Goal: Task Accomplishment & Management: Manage account settings

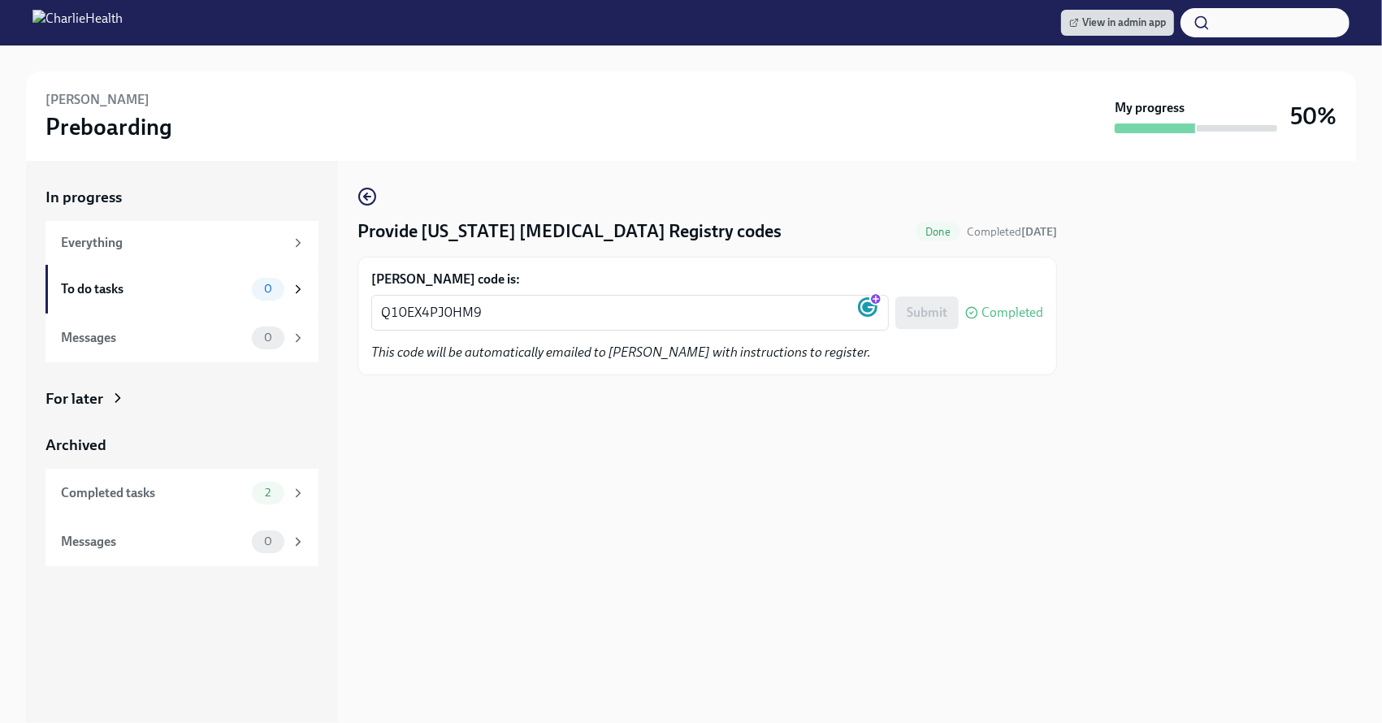
click at [1068, 40] on div "View in admin app" at bounding box center [691, 22] width 1382 height 45
click at [1076, 35] on div "View in admin app" at bounding box center [1205, 22] width 288 height 29
click at [1085, 29] on span "View in admin app" at bounding box center [1117, 23] width 97 height 16
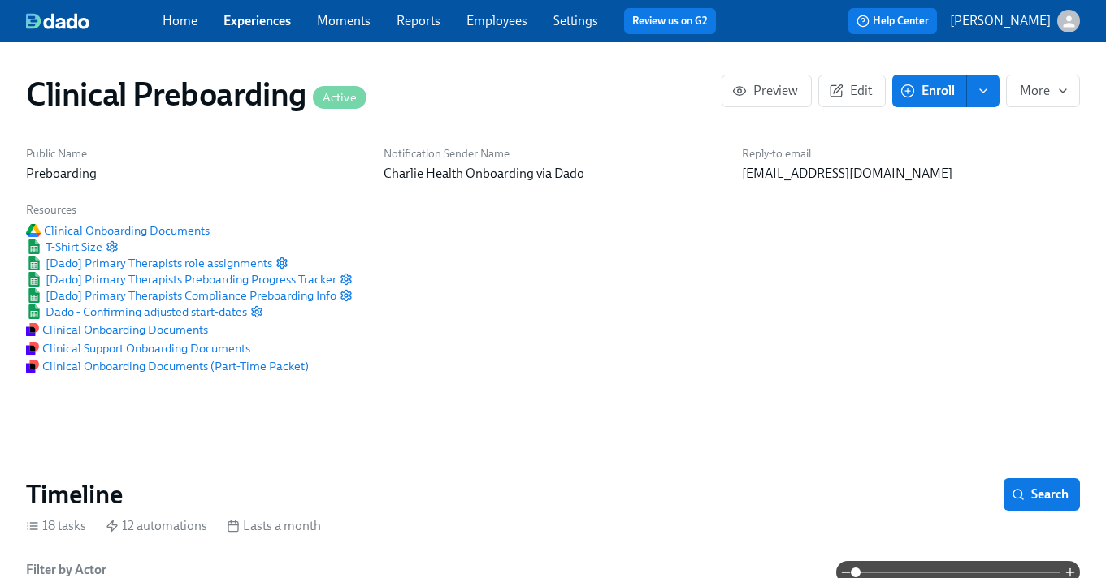
click at [500, 22] on link "Employees" at bounding box center [496, 20] width 61 height 15
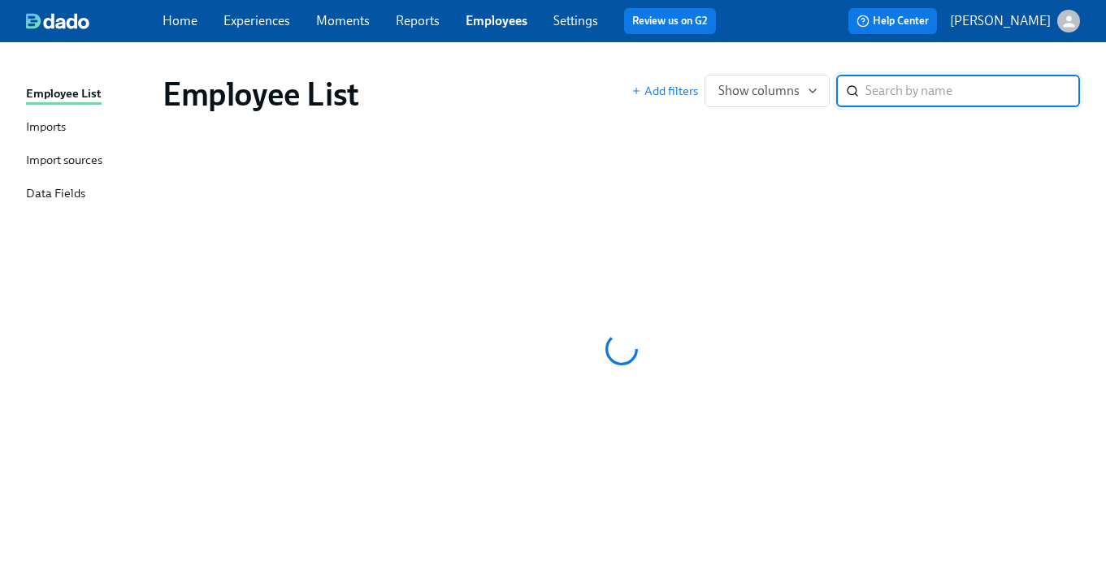
click at [544, 73] on div "Employee List Add filters Show columns ​" at bounding box center [620, 94] width 943 height 65
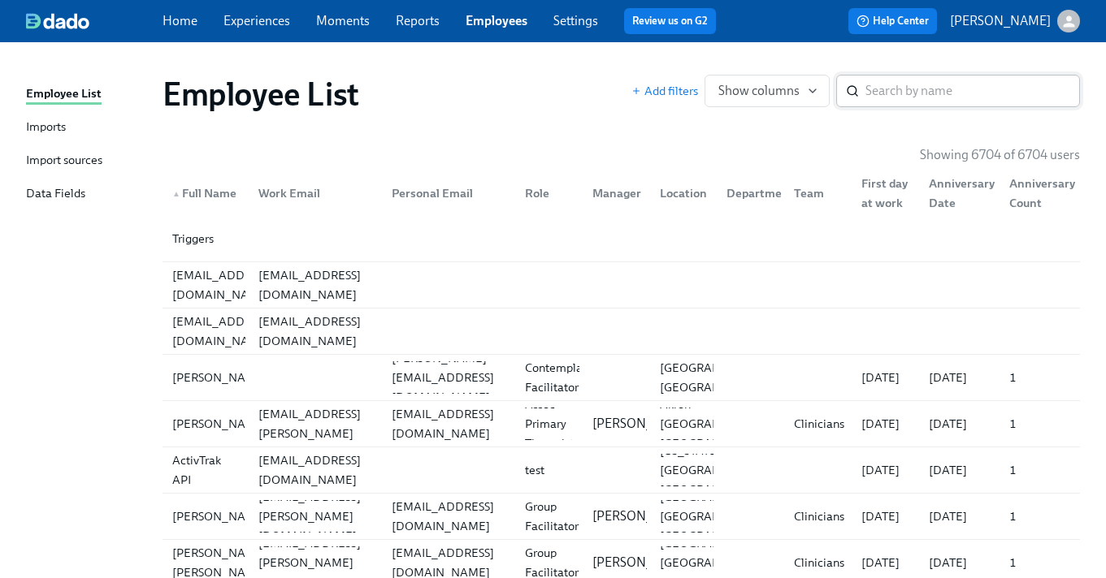
click at [916, 83] on input "search" at bounding box center [972, 91] width 214 height 32
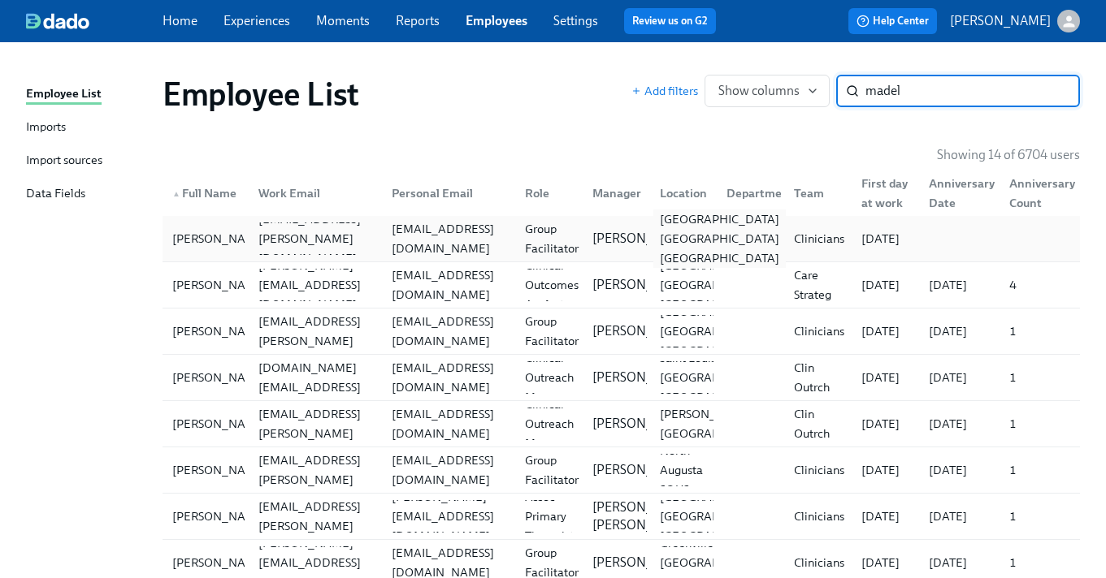
type input "madel"
click at [695, 235] on div "Nashville TN US" at bounding box center [719, 239] width 132 height 58
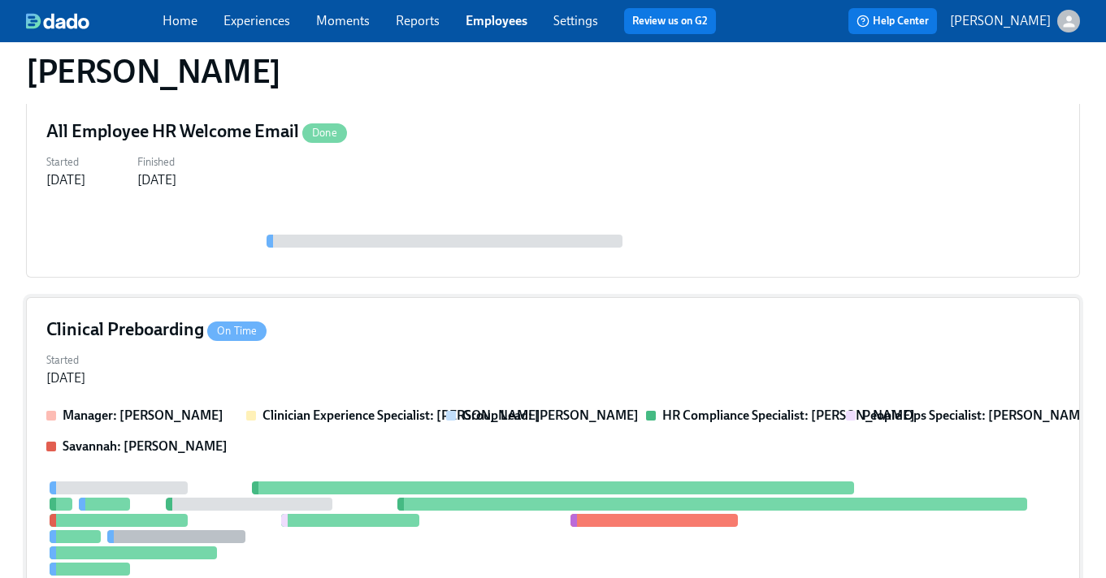
scroll to position [215, 0]
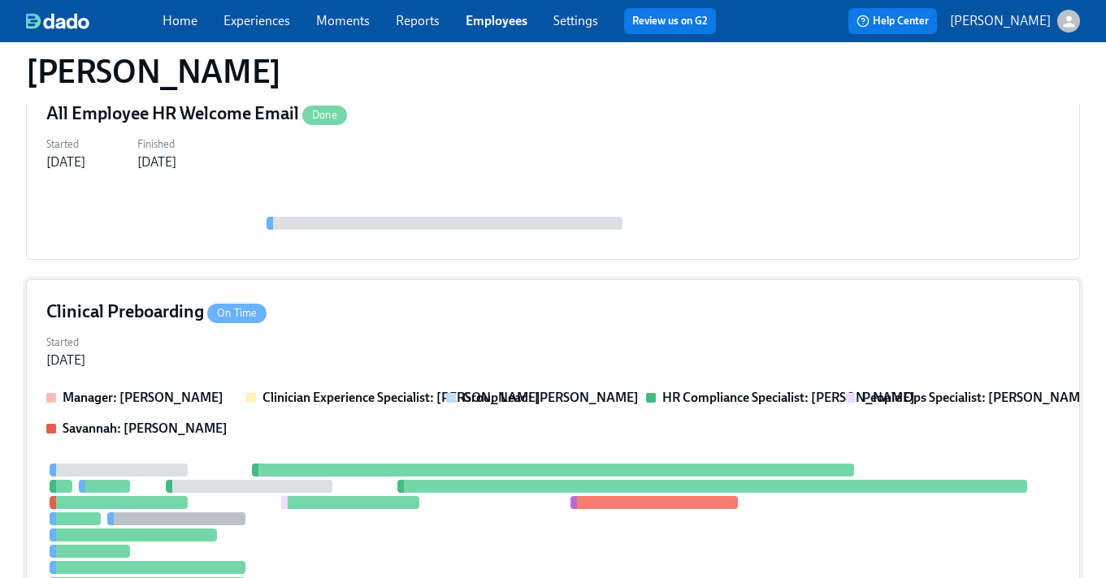
click at [594, 396] on strong "Group Lead: Aime Kunes" at bounding box center [550, 397] width 176 height 15
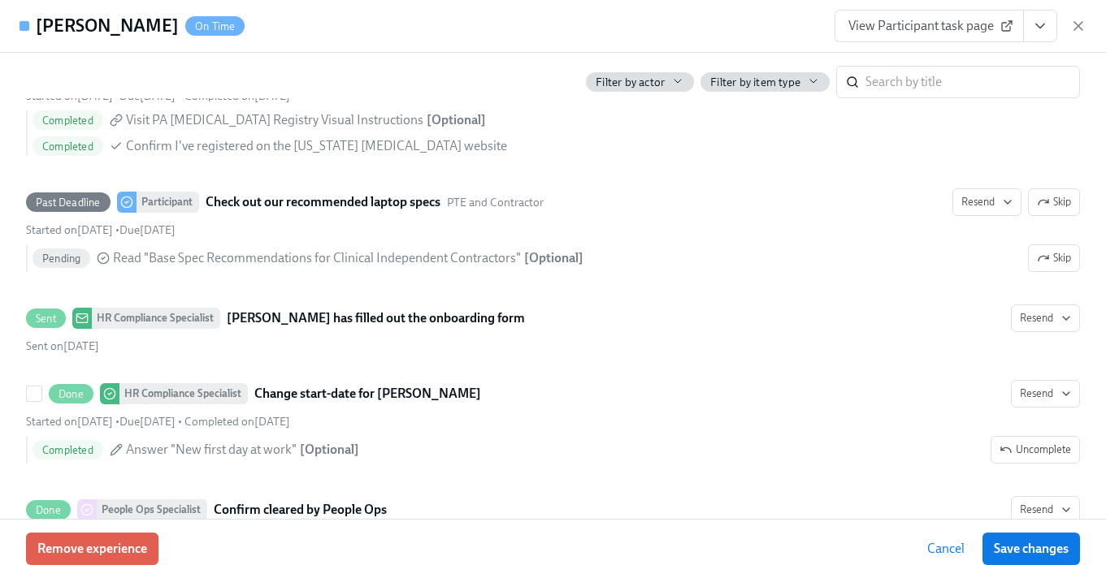
scroll to position [3118, 0]
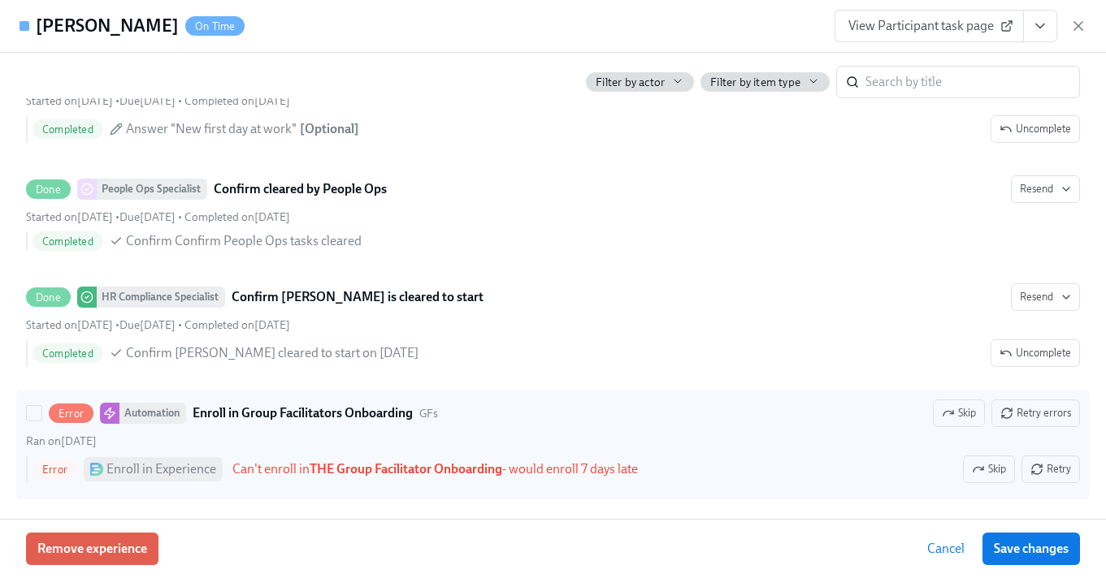
click at [196, 466] on div "Enroll in Experience" at bounding box center [161, 470] width 110 height 18
click at [41, 421] on input "Error Automation Enroll in Group Facilitators Onboarding GFs Skip Retry errors …" at bounding box center [34, 413] width 15 height 15
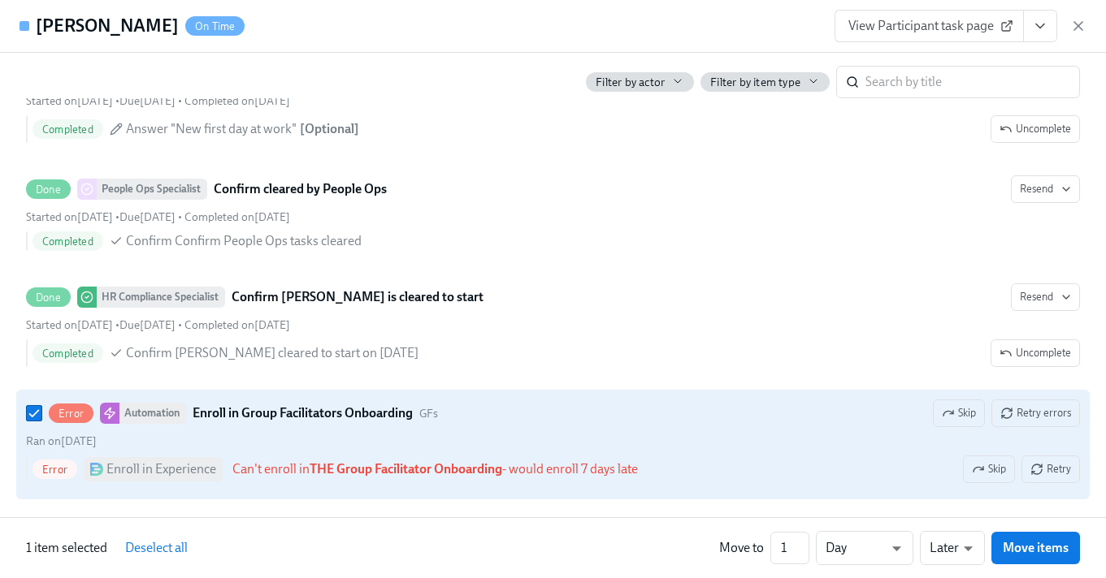
click at [411, 431] on div "Error Automation Enroll in Group Facilitators Onboarding GFs Skip Retry errors …" at bounding box center [553, 445] width 1054 height 90
click at [41, 421] on input "Error Automation Enroll in Group Facilitators Onboarding GFs Skip Retry errors …" at bounding box center [34, 413] width 15 height 15
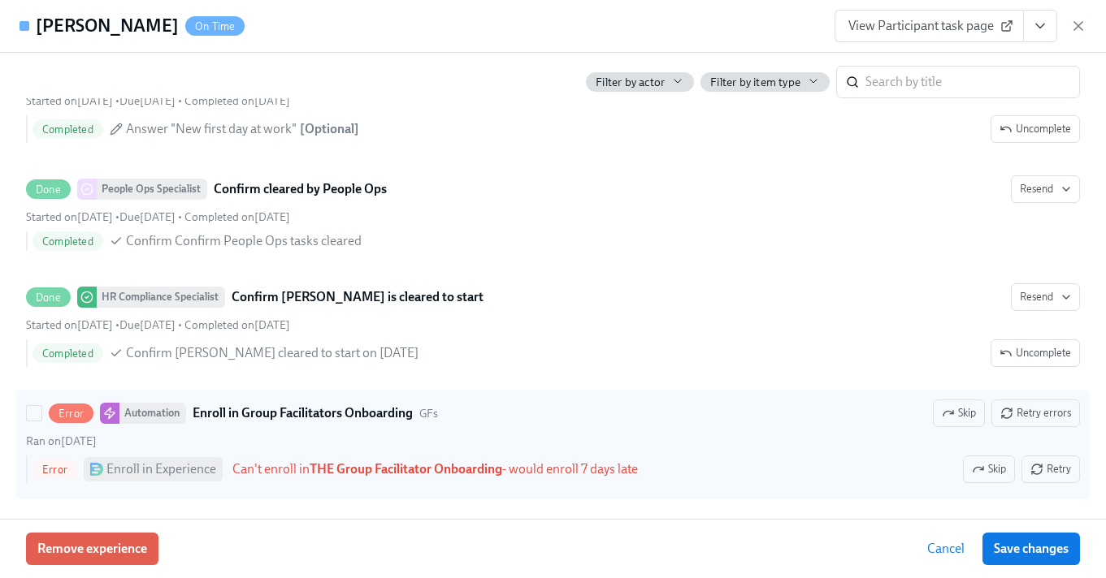
click at [339, 467] on strong "THE Group Facilitator Onboarding" at bounding box center [406, 468] width 193 height 15
click at [41, 421] on input "Error Automation Enroll in Group Facilitators Onboarding GFs Skip Retry errors …" at bounding box center [34, 413] width 15 height 15
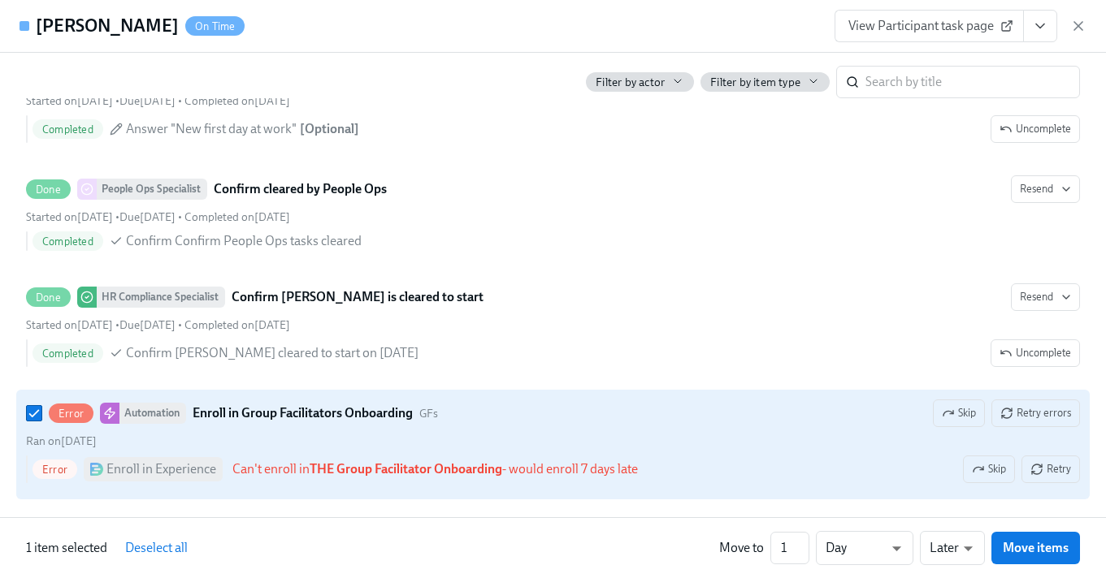
click at [201, 471] on div "Enroll in Experience" at bounding box center [161, 470] width 110 height 18
click at [41, 421] on input "Error Automation Enroll in Group Facilitators Onboarding GFs Skip Retry errors …" at bounding box center [34, 413] width 15 height 15
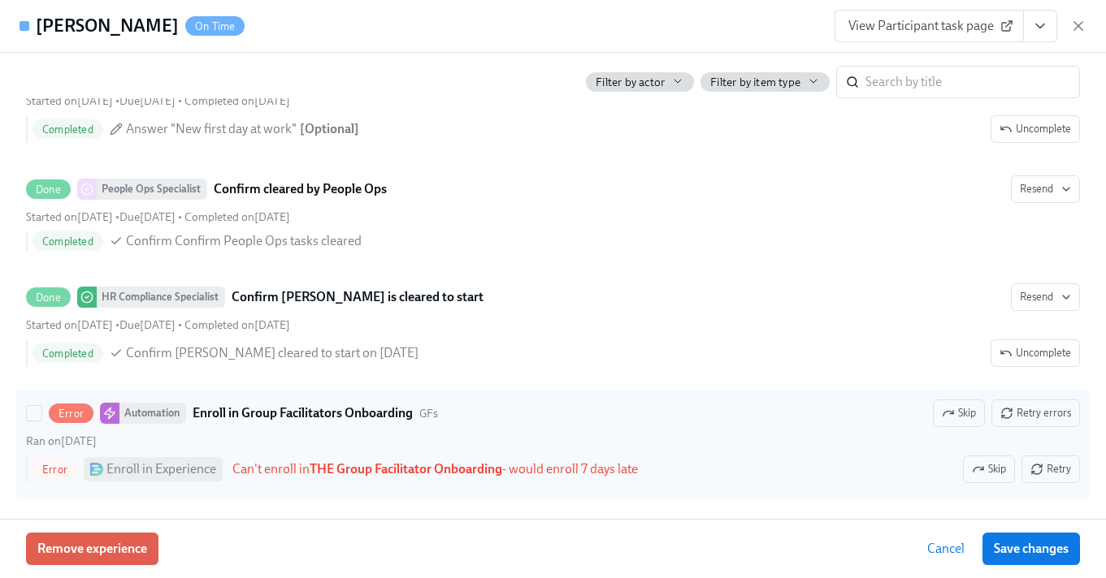
click at [201, 471] on div "Enroll in Experience" at bounding box center [161, 470] width 110 height 18
click at [41, 421] on input "Error Automation Enroll in Group Facilitators Onboarding GFs Skip Retry errors …" at bounding box center [34, 413] width 15 height 15
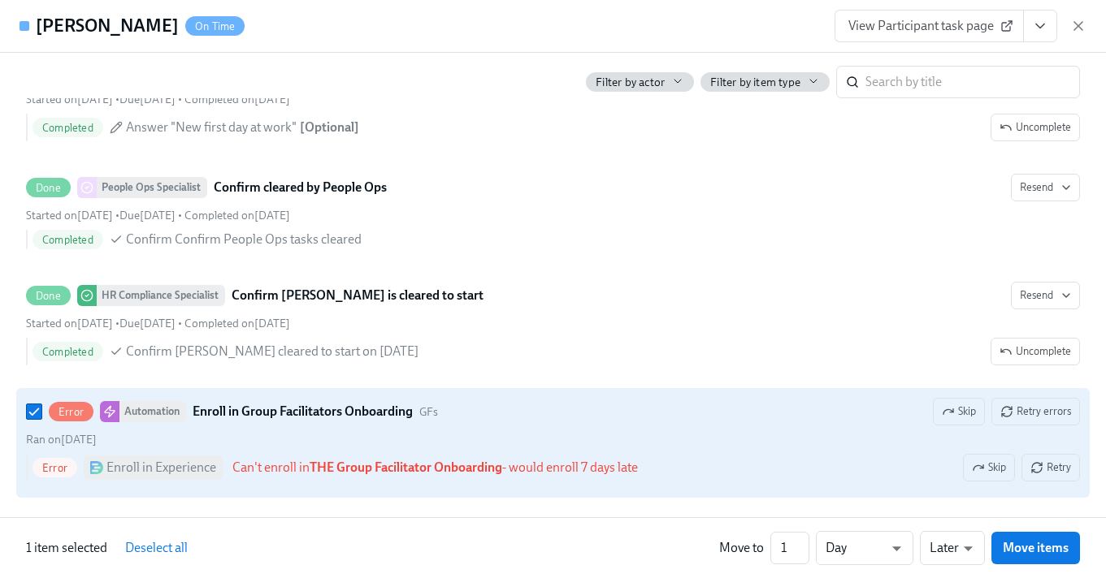
click at [218, 427] on div "Error Automation Enroll in Group Facilitators Onboarding GFs Skip Retry errors …" at bounding box center [553, 443] width 1054 height 90
click at [41, 419] on input "Error Automation Enroll in Group Facilitators Onboarding GFs Skip Retry errors …" at bounding box center [34, 412] width 15 height 15
checkbox input "false"
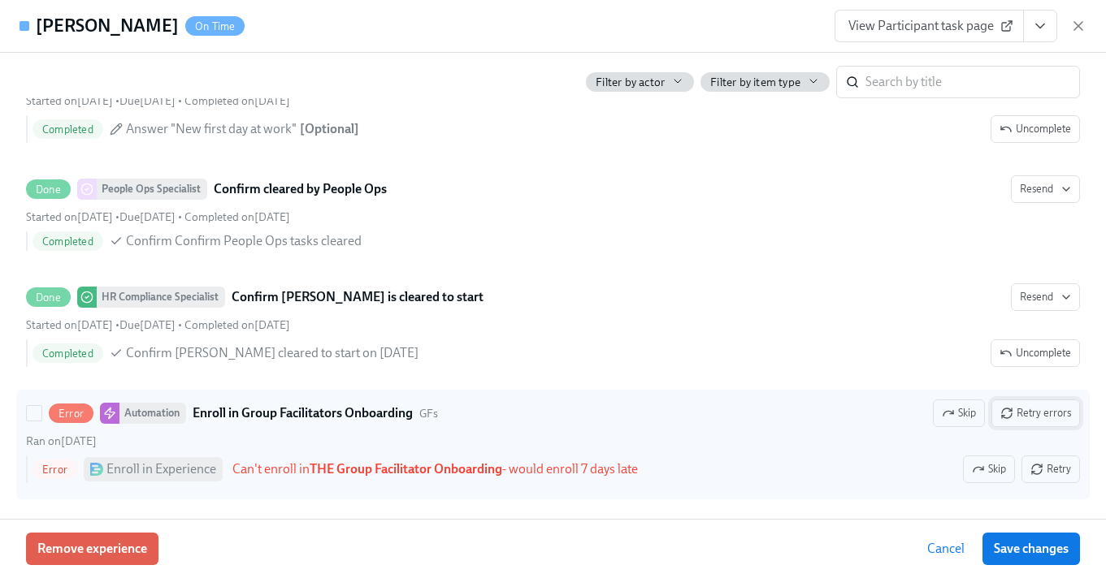
click at [1026, 415] on span "Retry errors" at bounding box center [1035, 413] width 71 height 16
click at [1045, 461] on span "Retry" at bounding box center [1050, 469] width 41 height 16
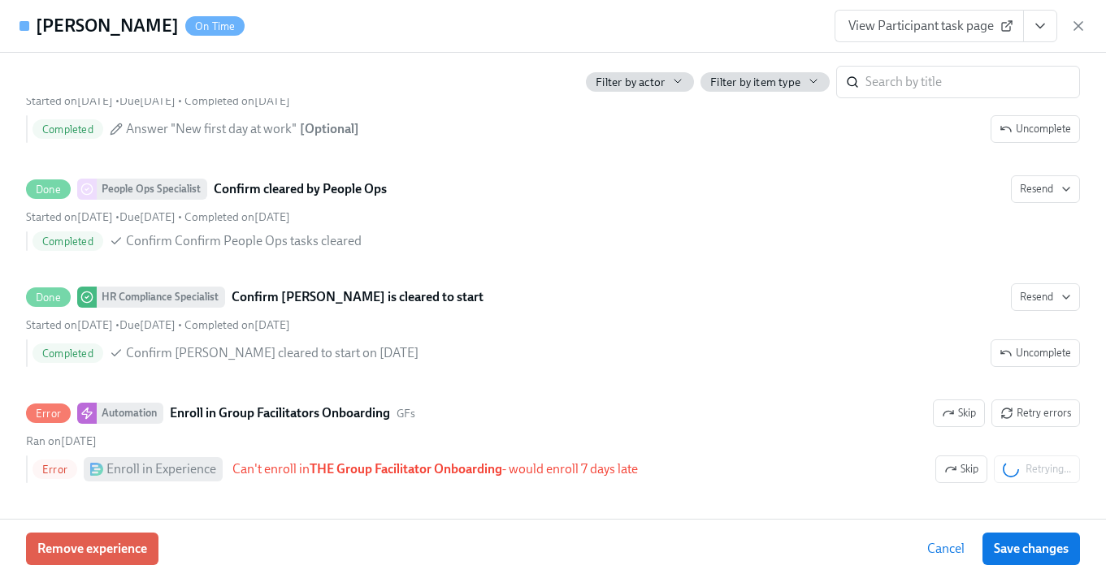
click at [1042, 27] on icon "View task page" at bounding box center [1040, 26] width 16 height 16
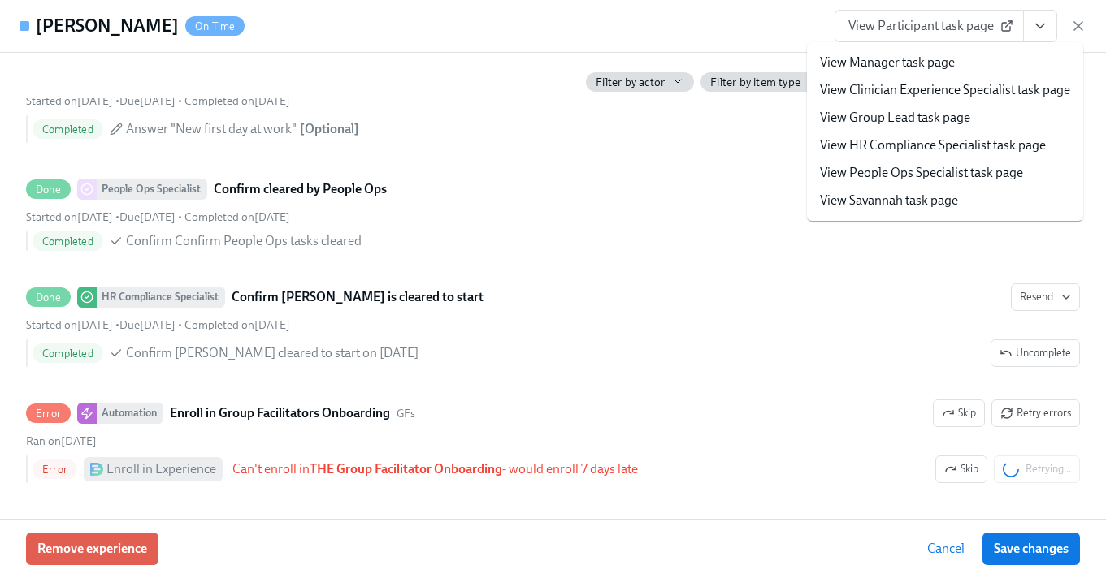
click at [1042, 27] on icon "View task page" at bounding box center [1040, 26] width 16 height 16
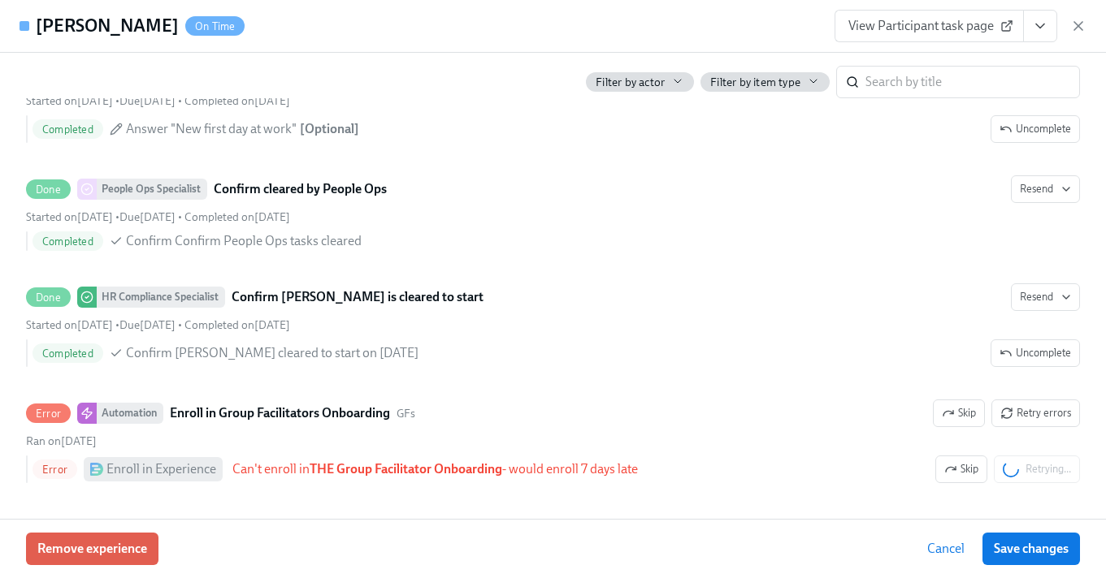
click at [1042, 27] on icon "View task page" at bounding box center [1040, 26] width 16 height 16
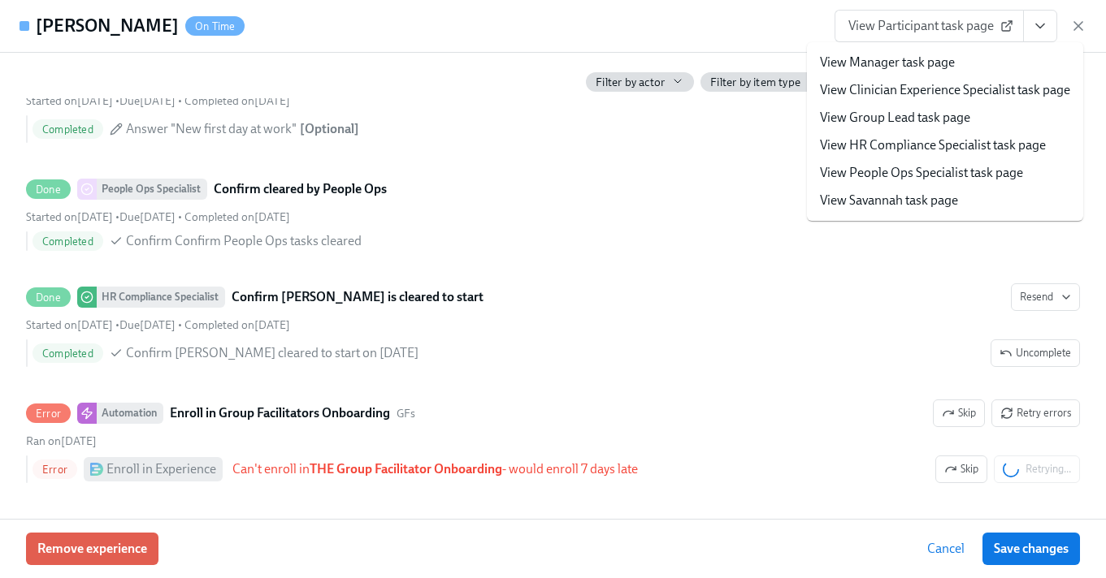
click at [1042, 27] on icon "View task page" at bounding box center [1040, 26] width 16 height 16
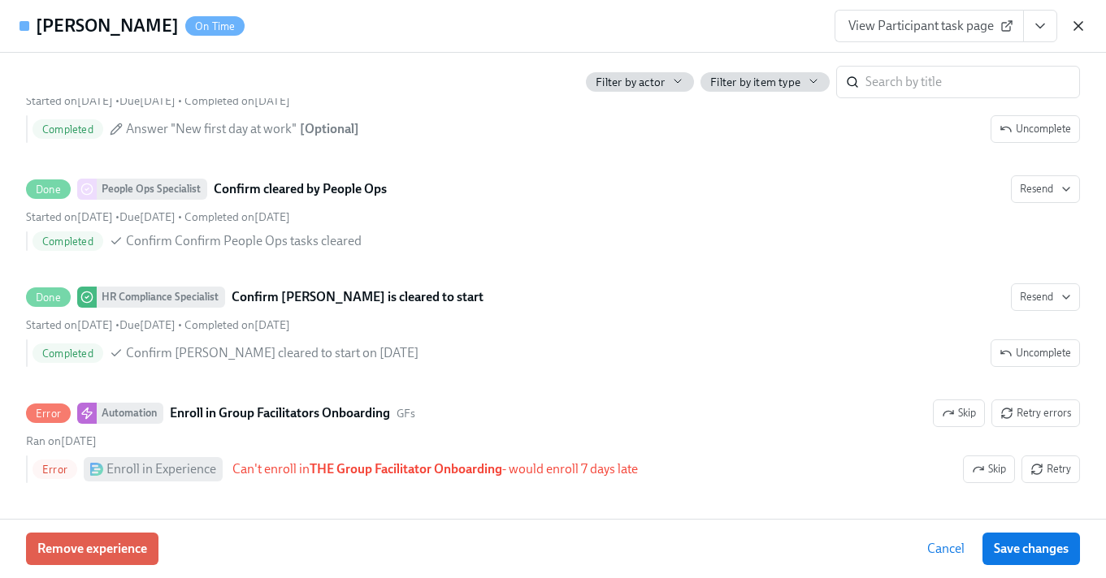
click at [1076, 28] on icon "button" at bounding box center [1078, 26] width 16 height 16
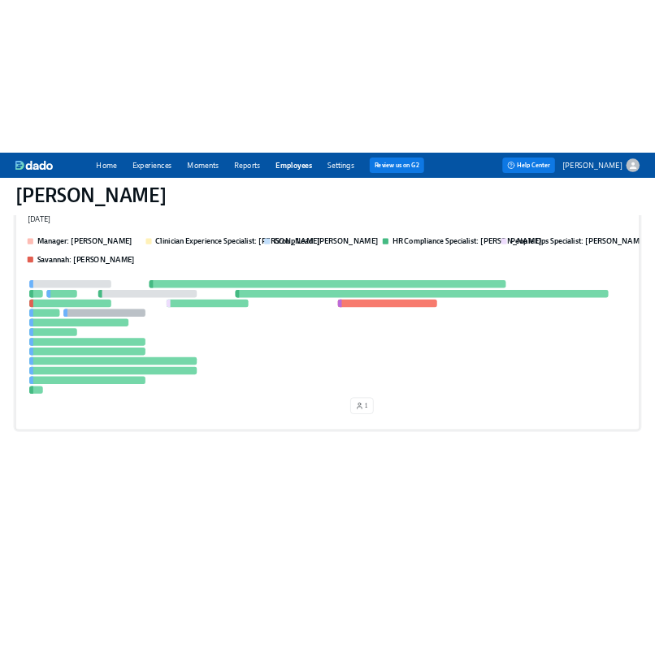
scroll to position [0, 0]
